Goal: Check status: Check status

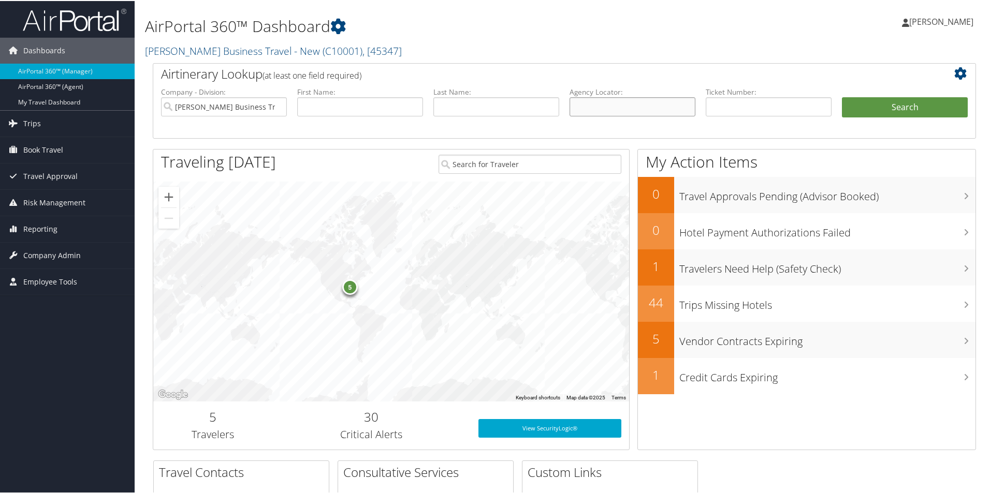
click at [580, 104] on input "text" at bounding box center [632, 105] width 126 height 19
paste input "CC2SPN"
type input "CC2SPN"
click at [861, 101] on button "Search" at bounding box center [905, 106] width 126 height 21
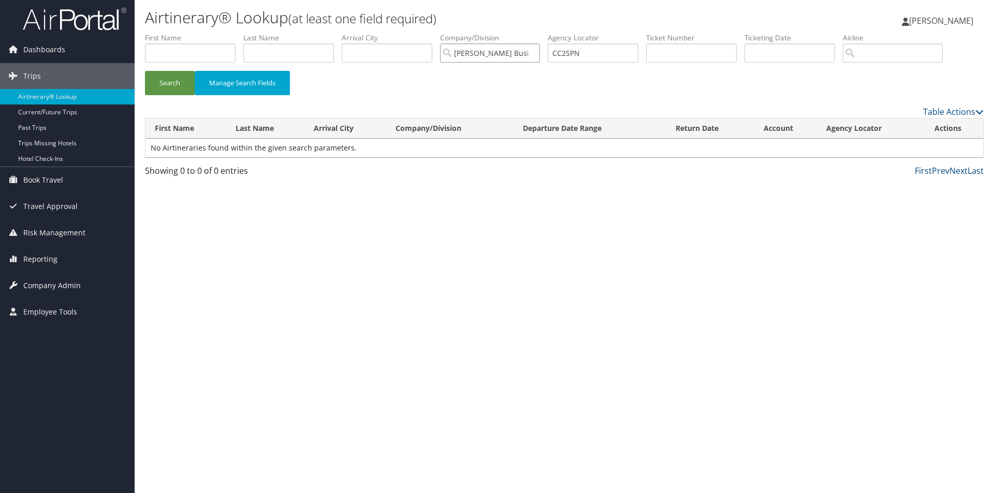
drag, startPoint x: 521, startPoint y: 52, endPoint x: 486, endPoint y: 57, distance: 35.6
click at [521, 52] on input "Christopherson Business Travel - New" at bounding box center [490, 52] width 100 height 19
click at [158, 78] on button "Search" at bounding box center [170, 83] width 50 height 24
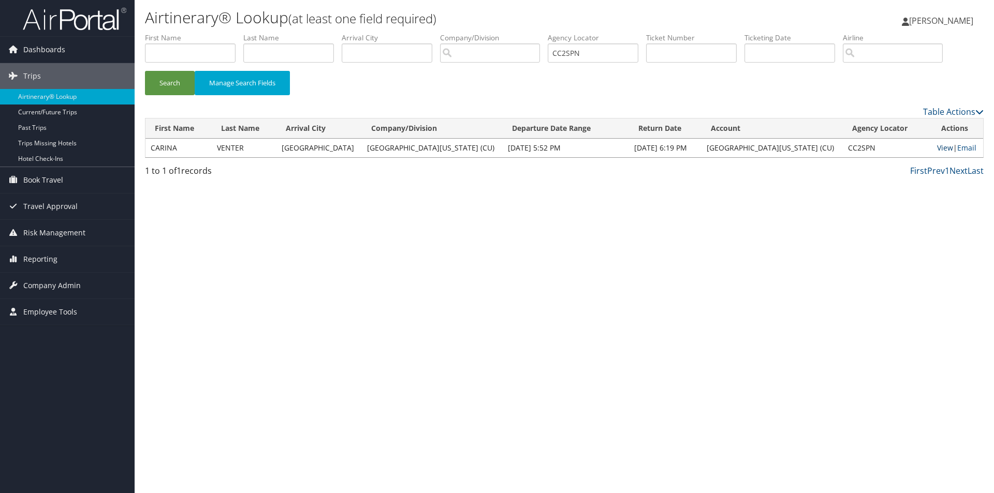
click at [938, 147] on link "View" at bounding box center [945, 148] width 16 height 10
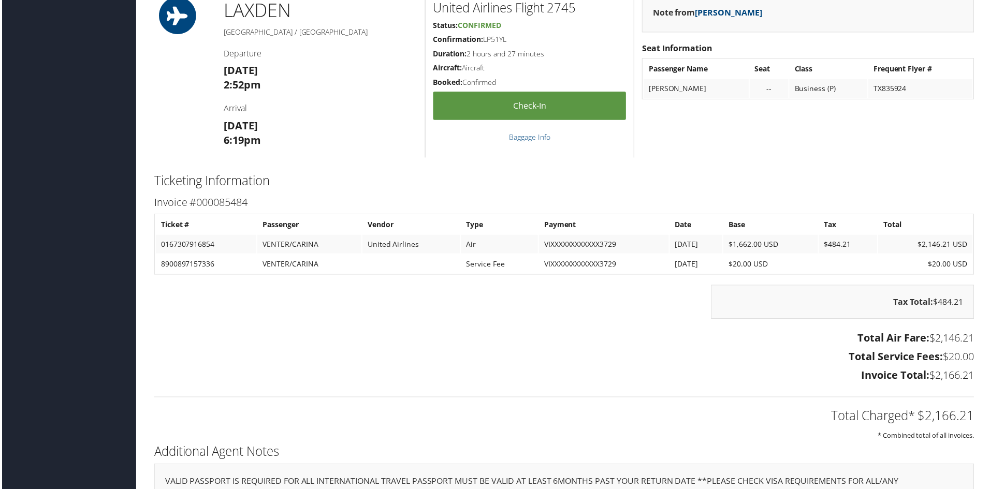
scroll to position [1501, 0]
